Goal: Information Seeking & Learning: Learn about a topic

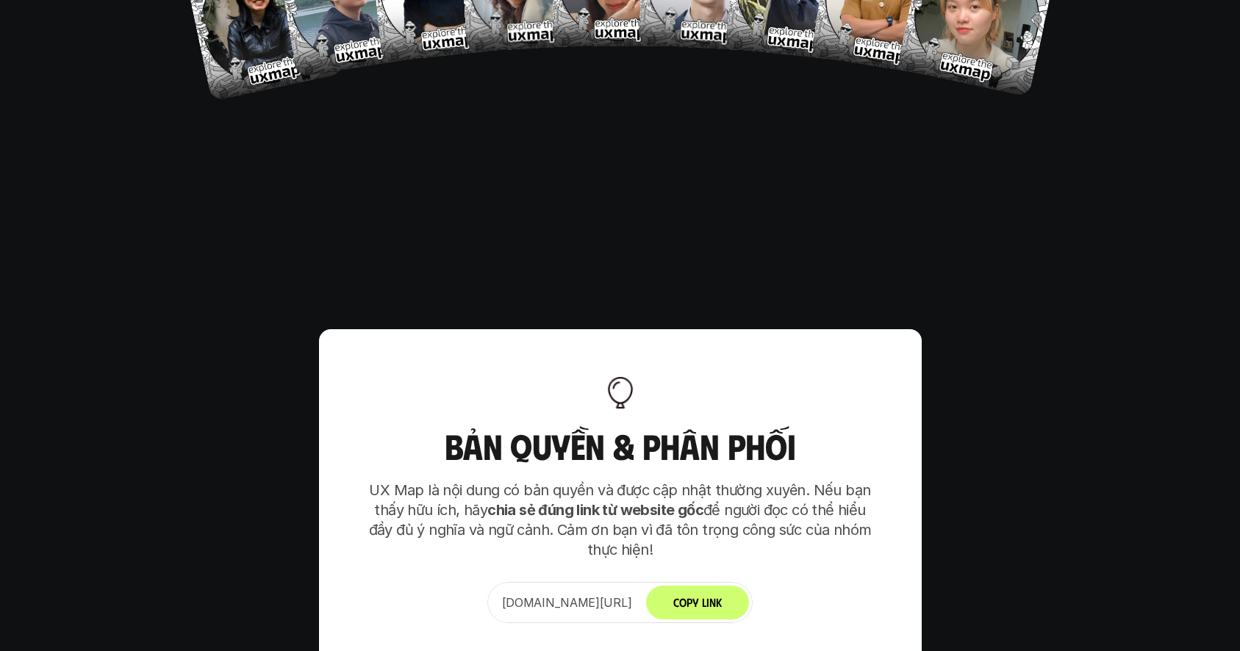
scroll to position [9251, 0]
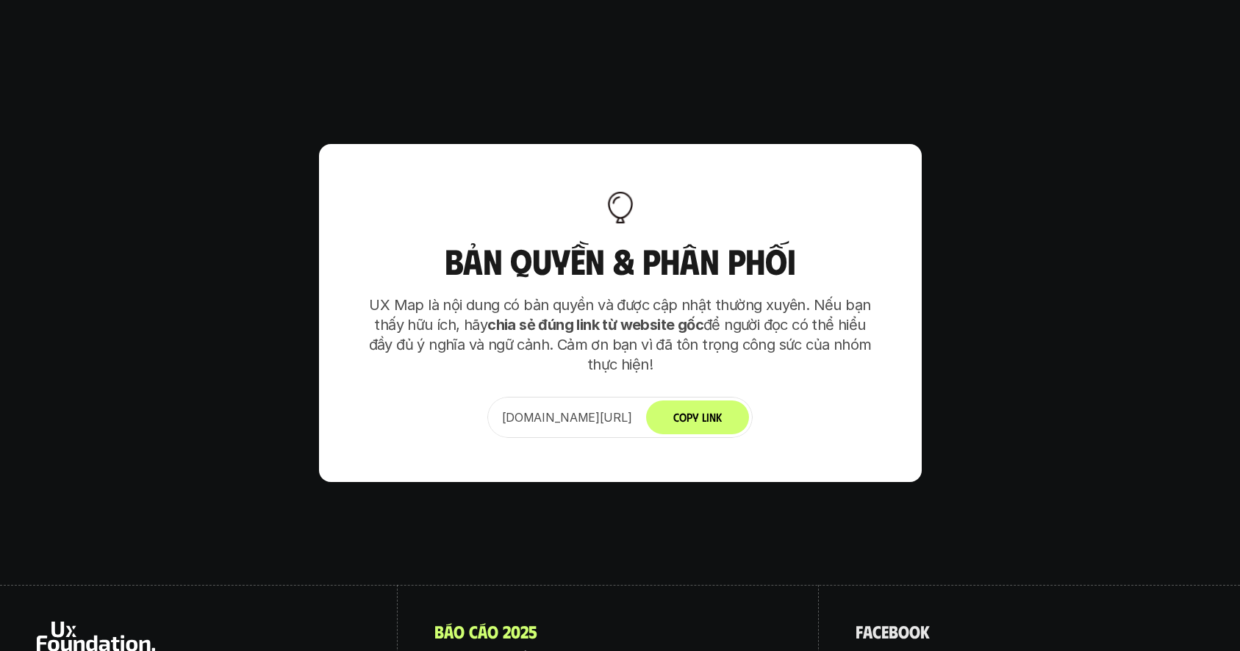
click at [753, 397] on div "[DOMAIN_NAME][URL] Copy Link" at bounding box center [620, 417] width 266 height 41
click at [749, 401] on button "Copy Link" at bounding box center [697, 418] width 103 height 34
click at [741, 401] on button "Copied" at bounding box center [697, 418] width 103 height 34
click at [740, 401] on button "Copied" at bounding box center [697, 418] width 103 height 34
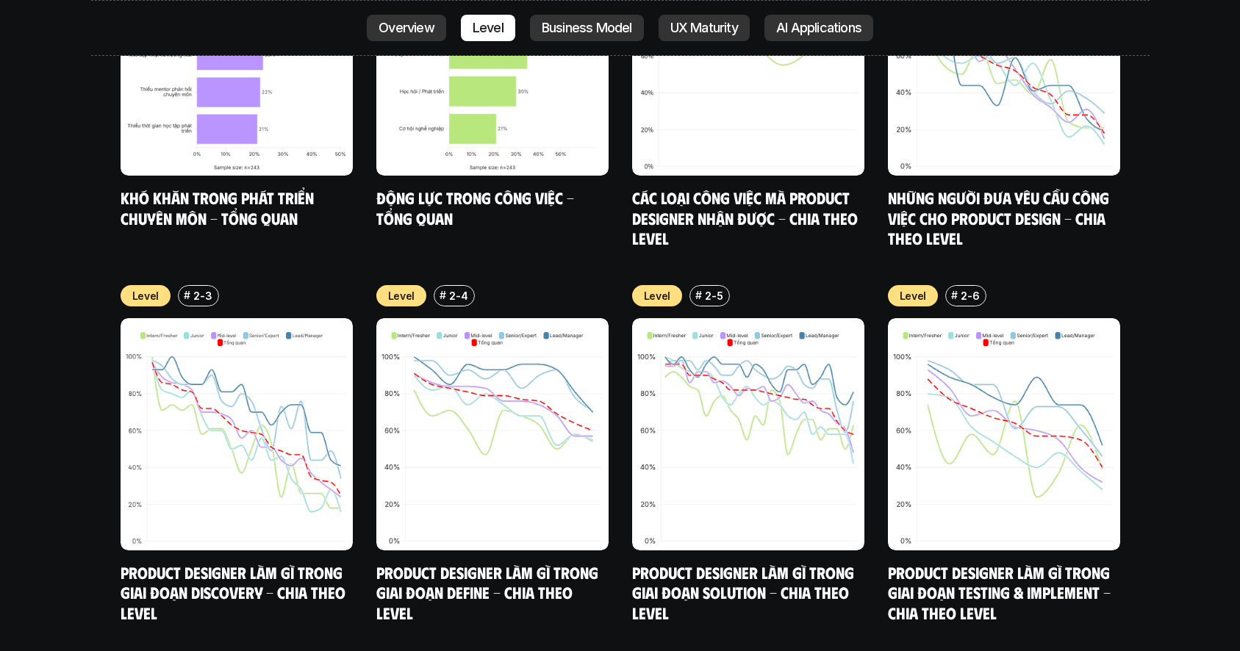
scroll to position [5261, 0]
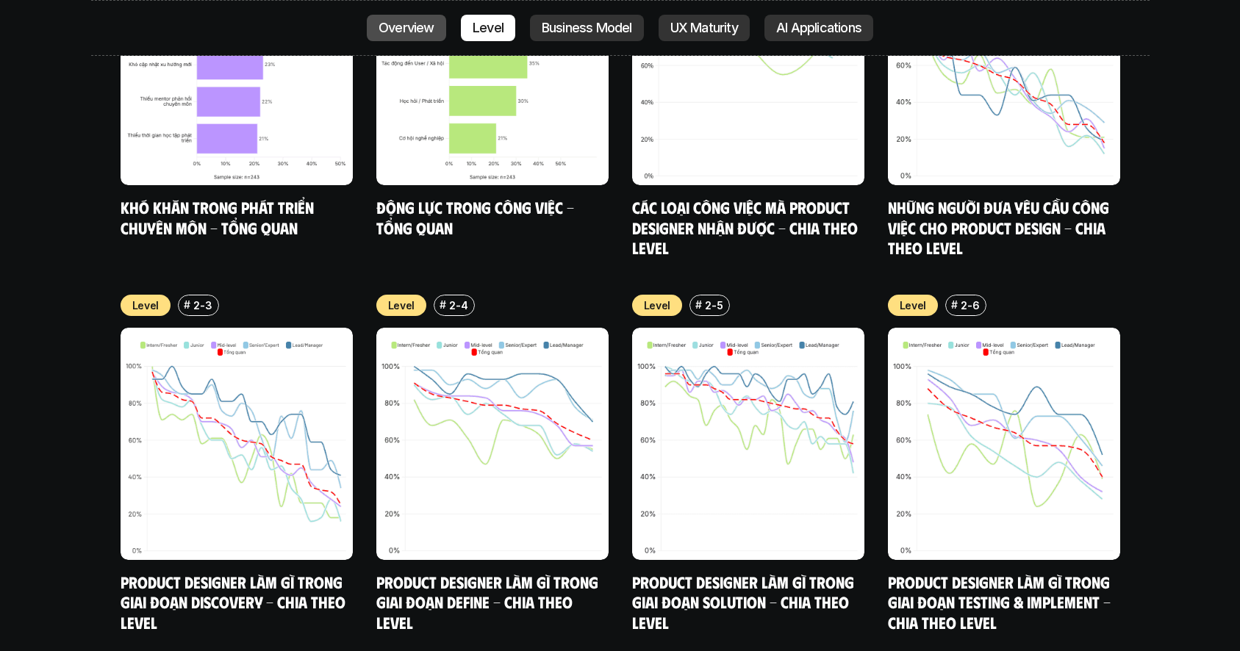
click at [403, 26] on p "Overview" at bounding box center [406, 28] width 56 height 15
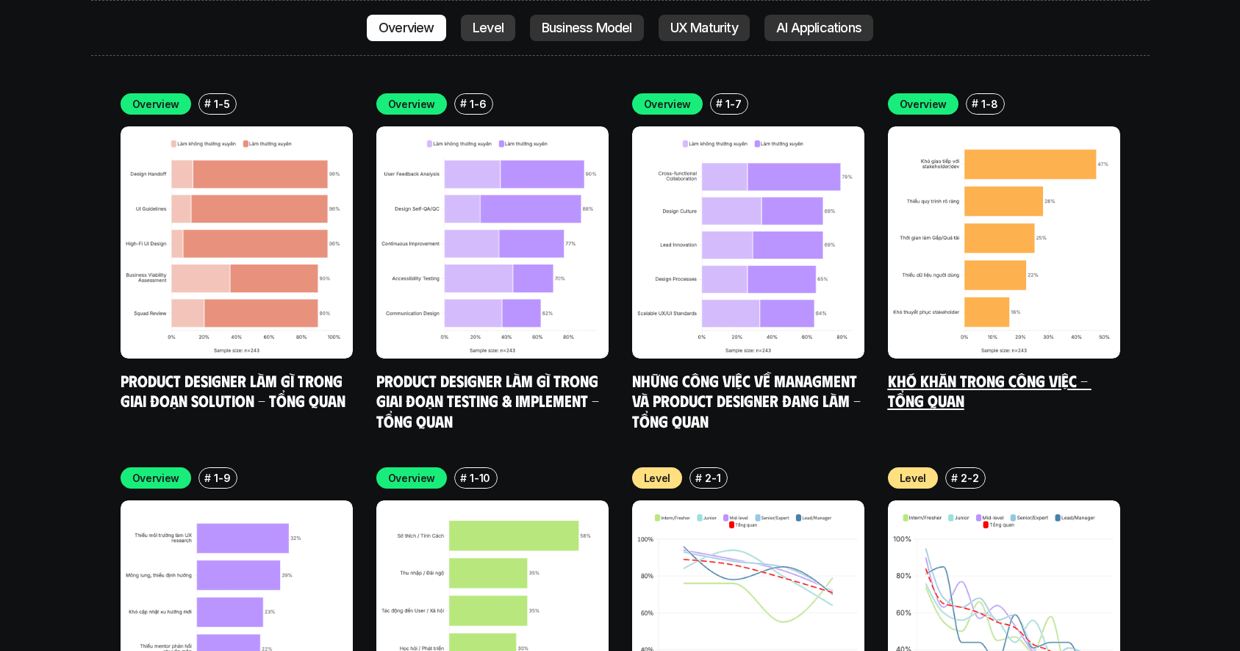
scroll to position [4949, 0]
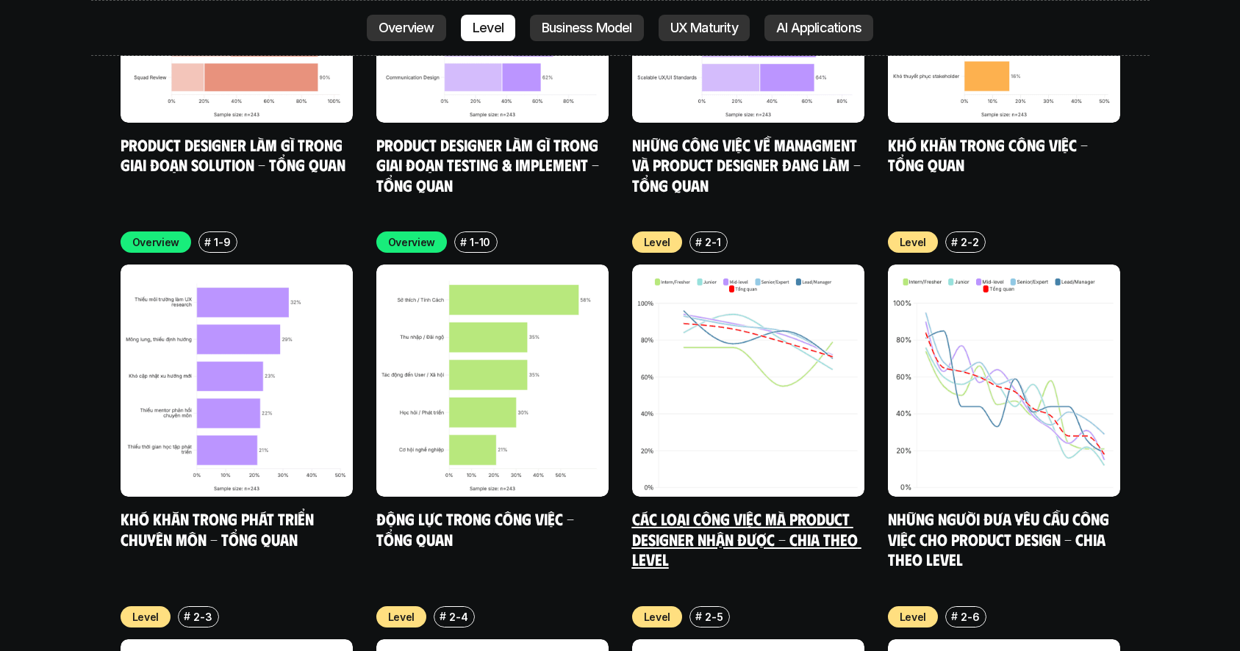
click at [719, 265] on img at bounding box center [748, 381] width 232 height 232
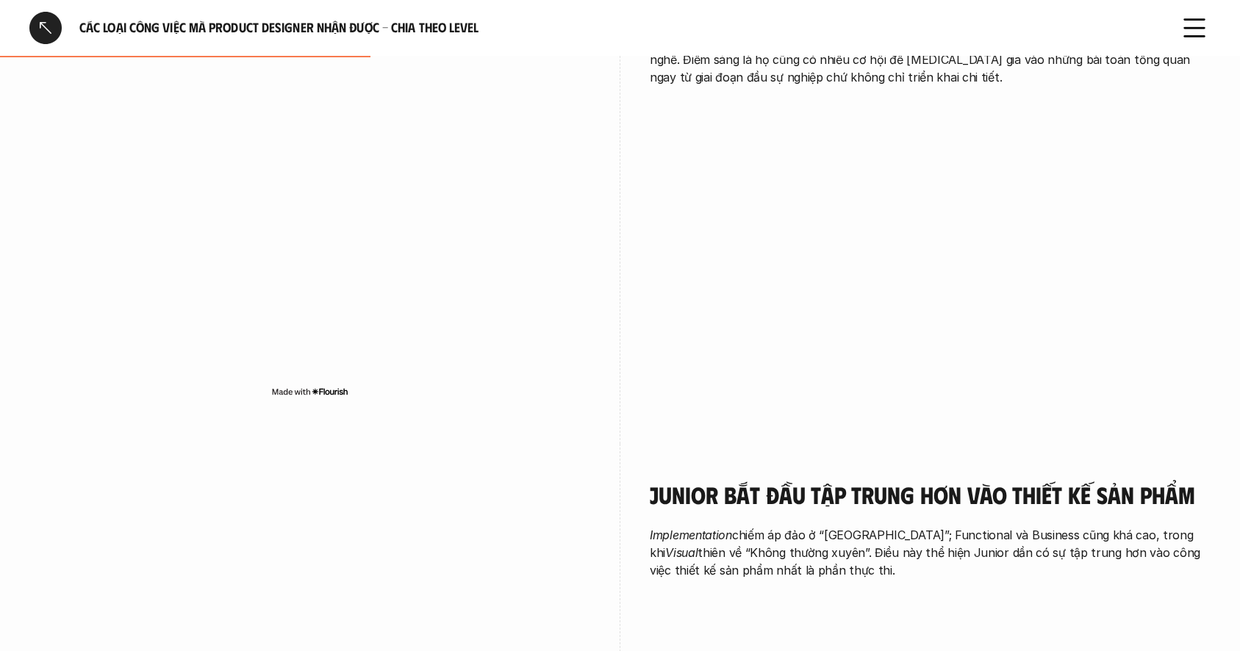
scroll to position [977, 0]
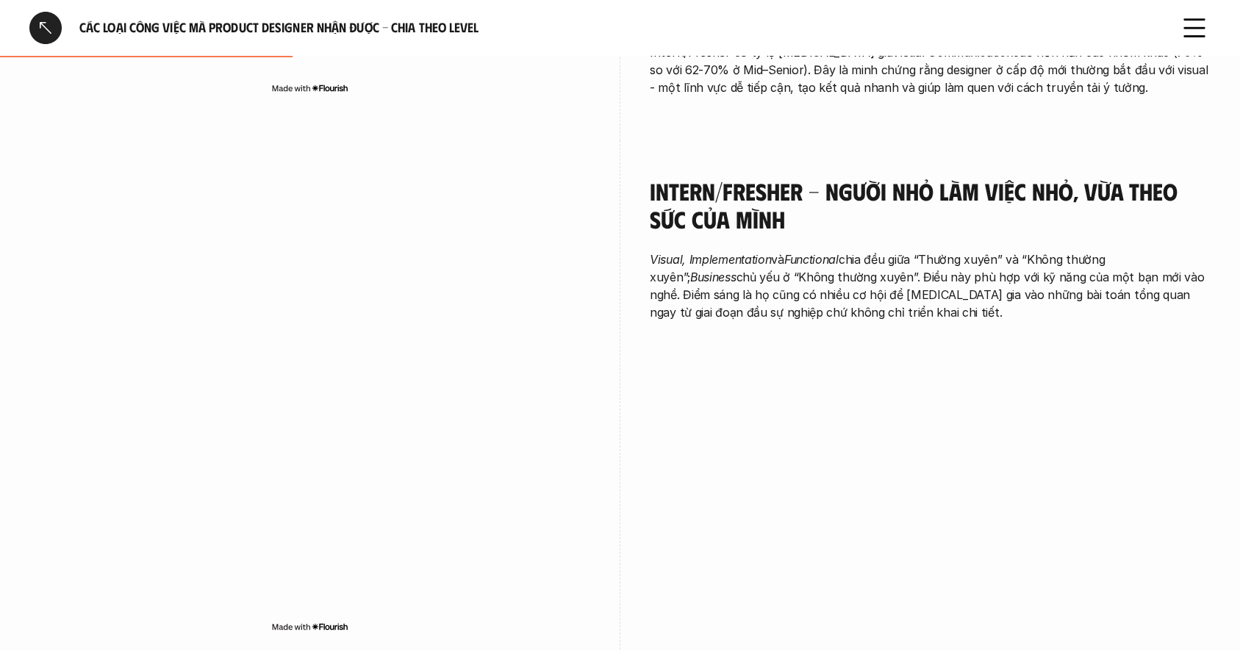
drag, startPoint x: 719, startPoint y: 233, endPoint x: 892, endPoint y: 349, distance: 208.7
click at [892, 349] on div "Intern/Fresher - Người nhỏ làm việc nhỏ, vừa theo sức của mình Visual, Implemen…" at bounding box center [930, 253] width 561 height 226
click at [744, 336] on div "Intern/Fresher - Người nhỏ làm việc nhỏ, vừa theo sức của mình Visual, Implemen…" at bounding box center [930, 253] width 561 height 226
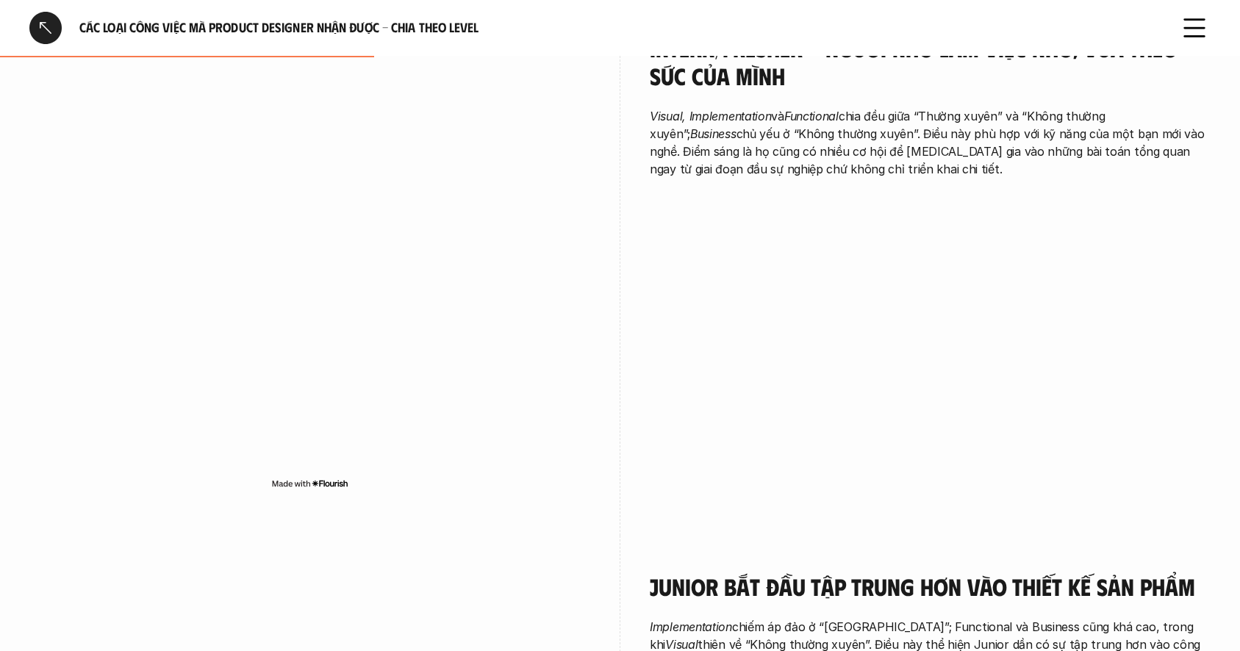
scroll to position [1224, 0]
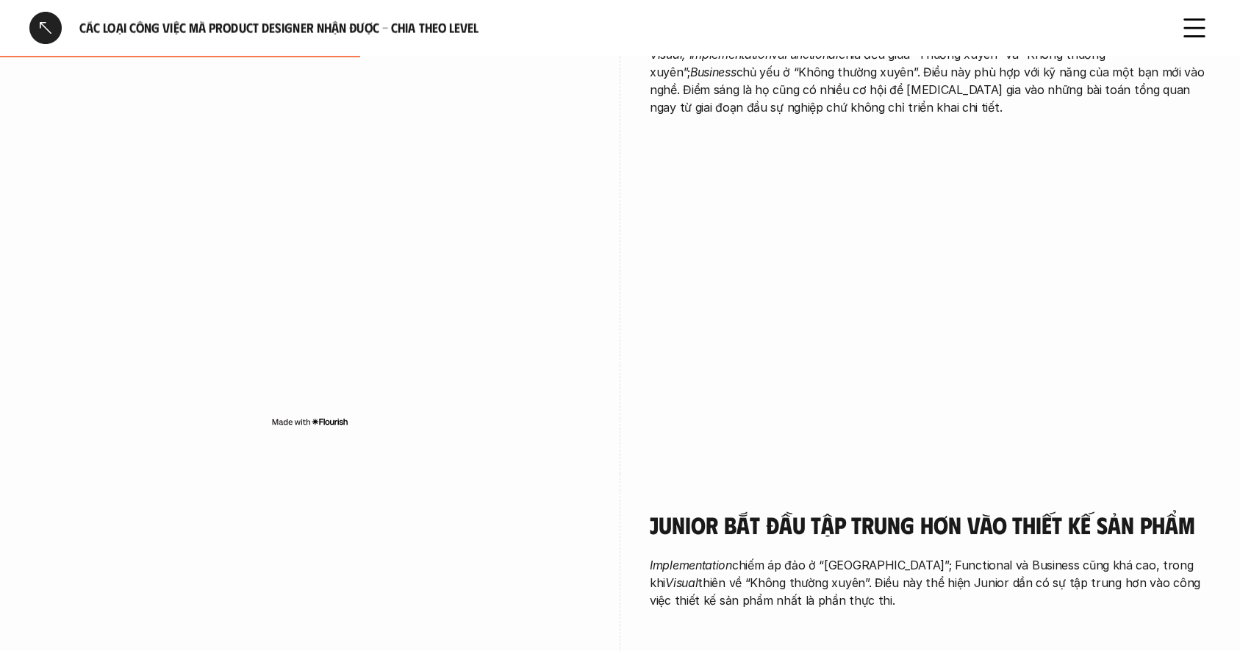
scroll to position [1224, 0]
